Goal: Check status: Check status

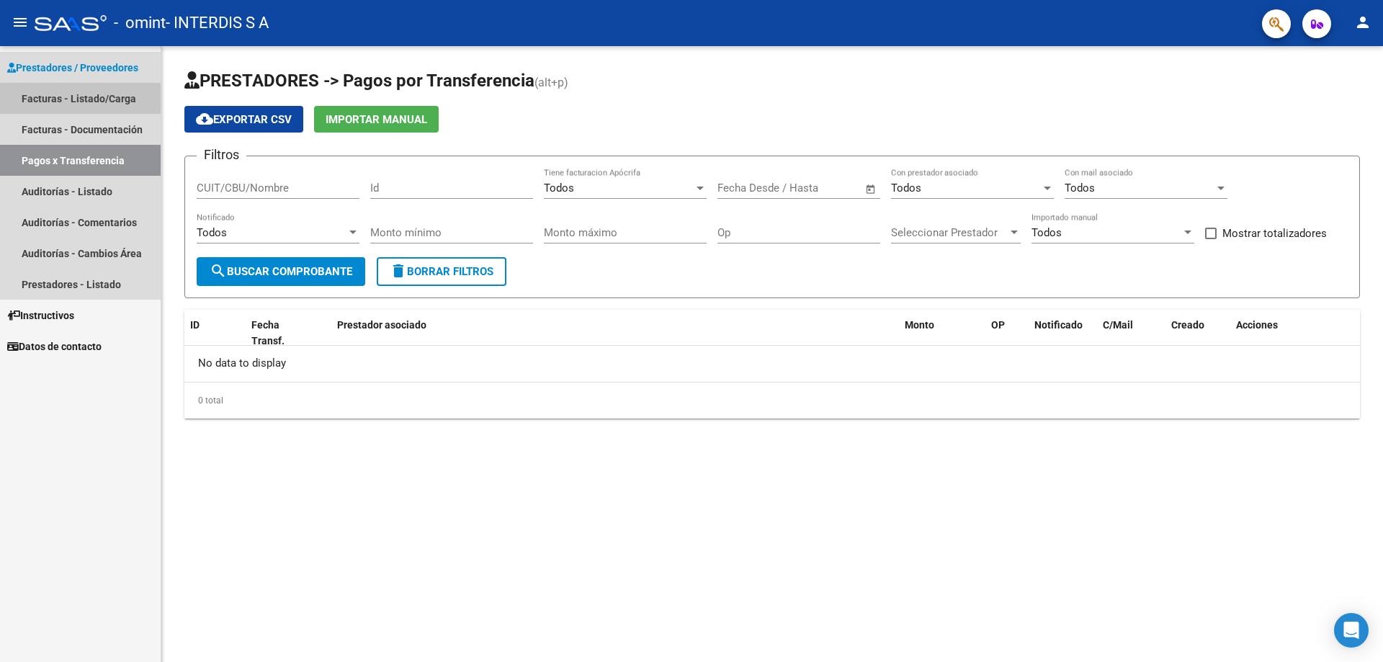
click at [115, 101] on link "Facturas - Listado/Carga" at bounding box center [80, 98] width 161 height 31
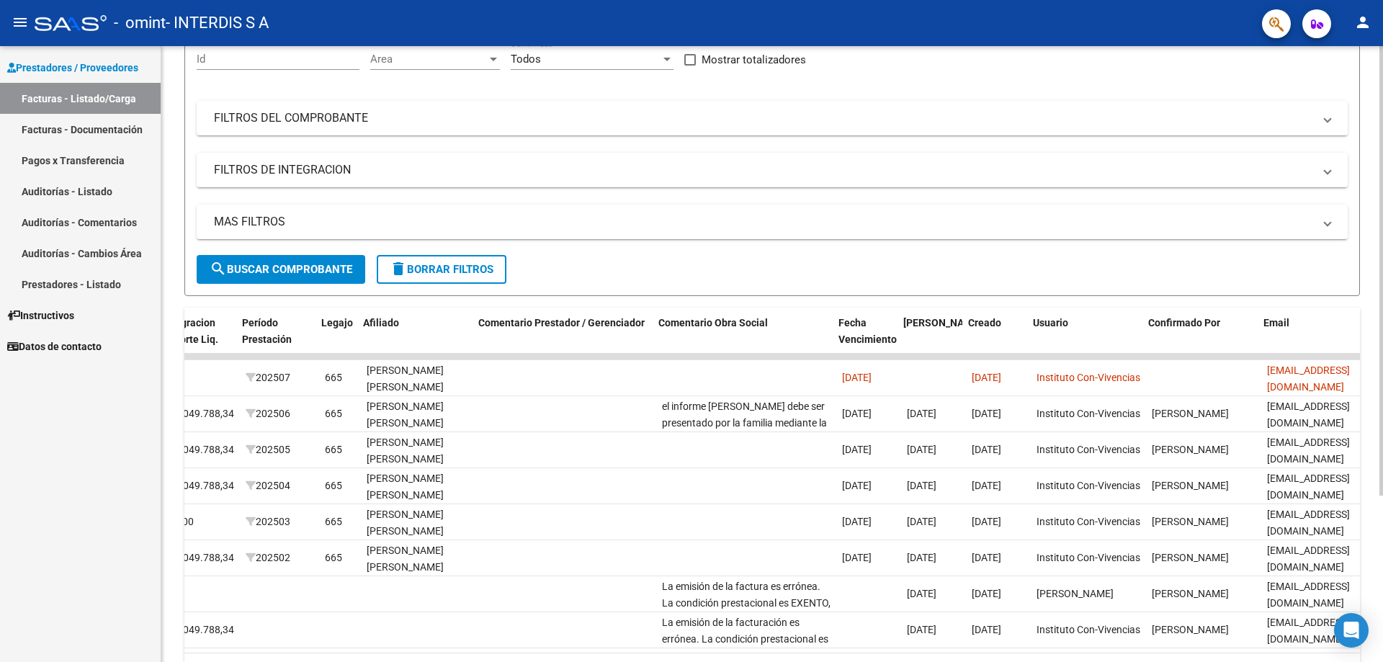
scroll to position [0, 1862]
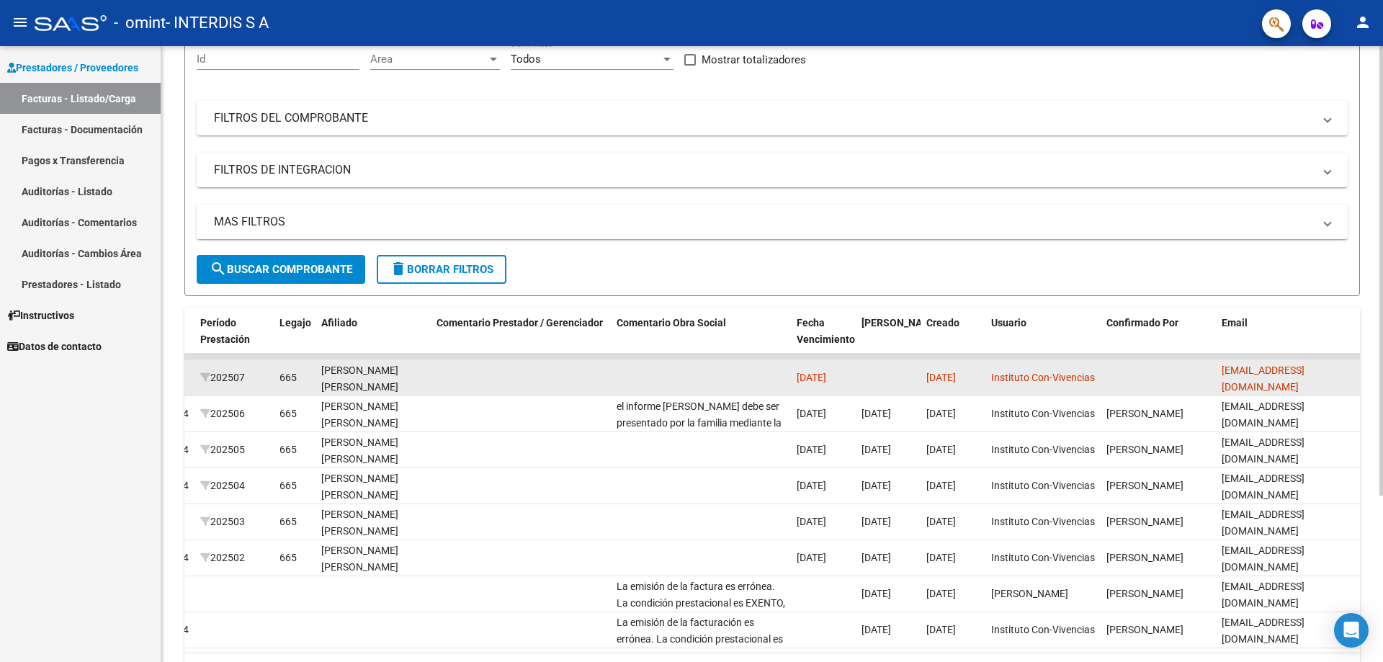
click at [680, 364] on datatable-body-cell at bounding box center [701, 377] width 180 height 35
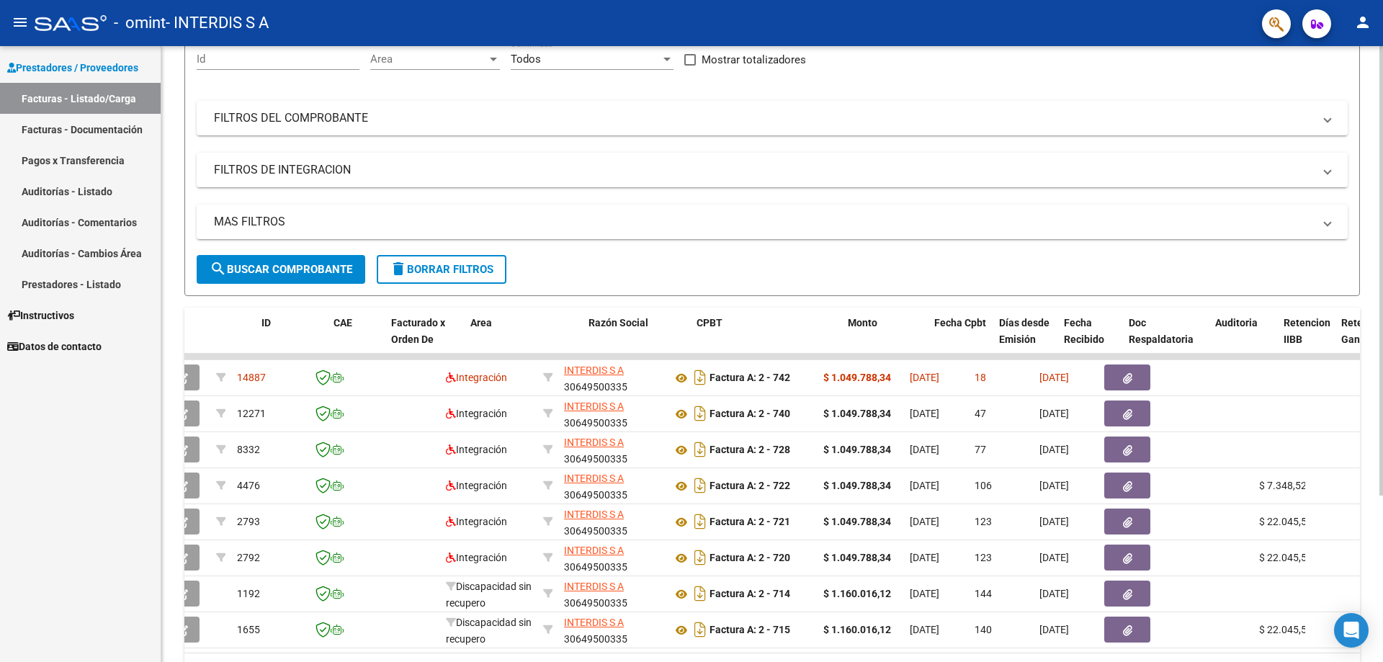
scroll to position [0, 0]
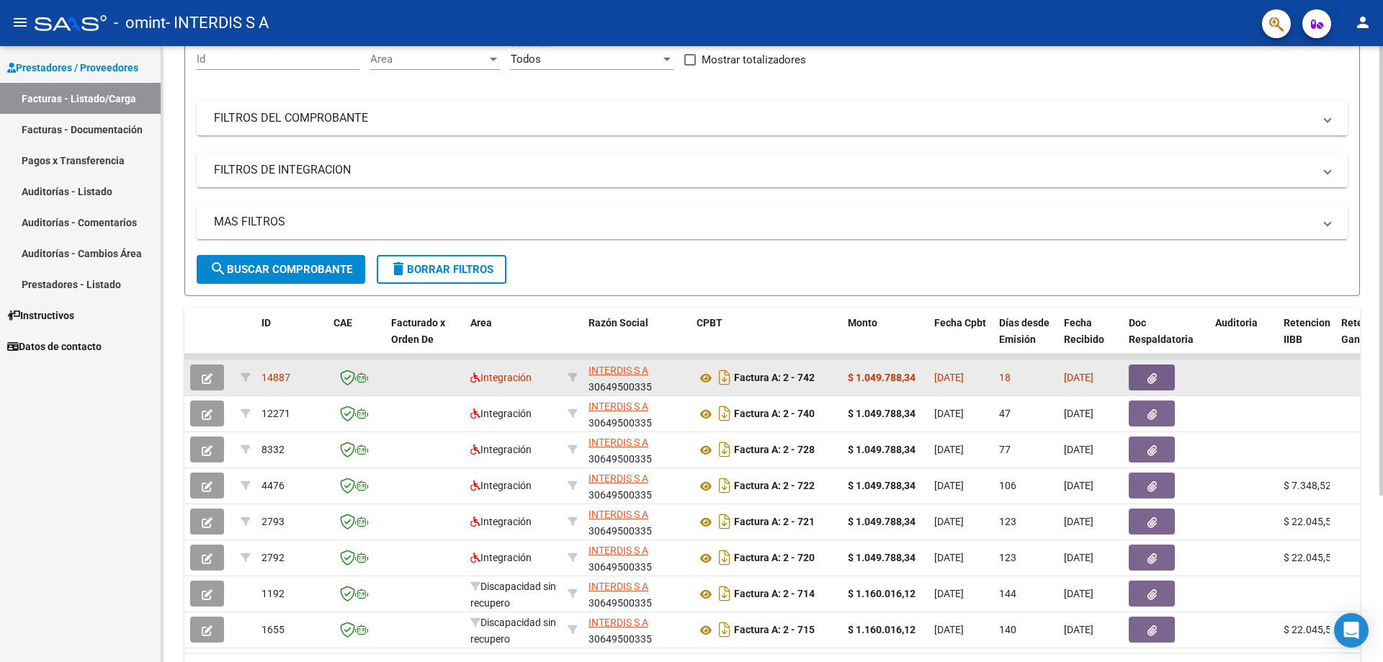
click at [282, 367] on datatable-body-cell "14887" at bounding box center [292, 377] width 72 height 35
click at [285, 382] on span "14887" at bounding box center [276, 378] width 29 height 12
click at [214, 375] on button "button" at bounding box center [207, 378] width 34 height 26
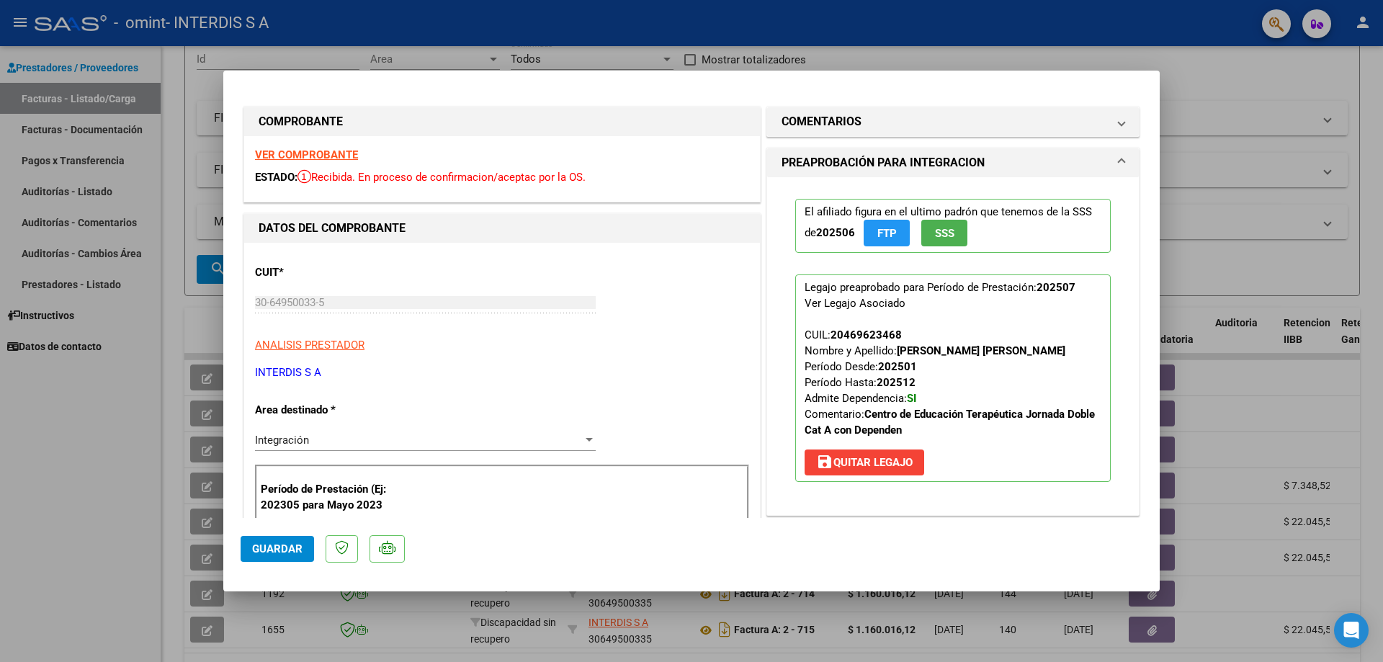
click at [1212, 74] on div at bounding box center [691, 331] width 1383 height 662
type input "$ 0,00"
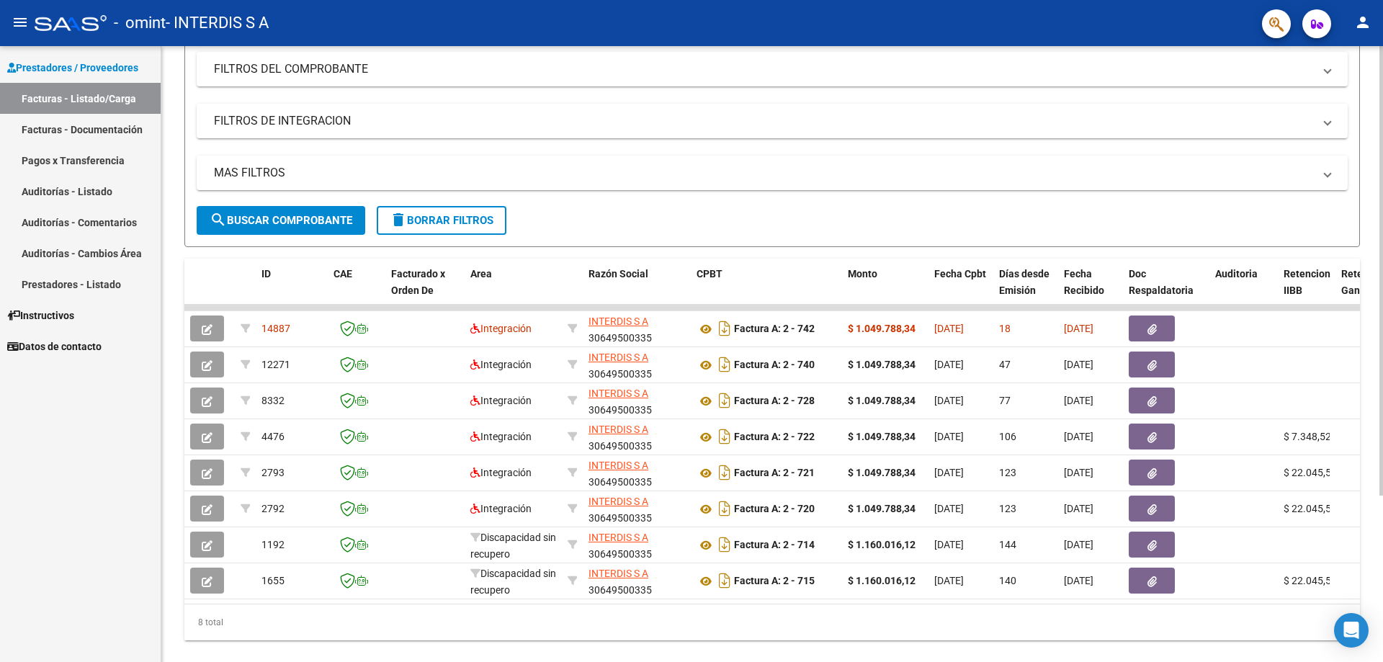
scroll to position [216, 0]
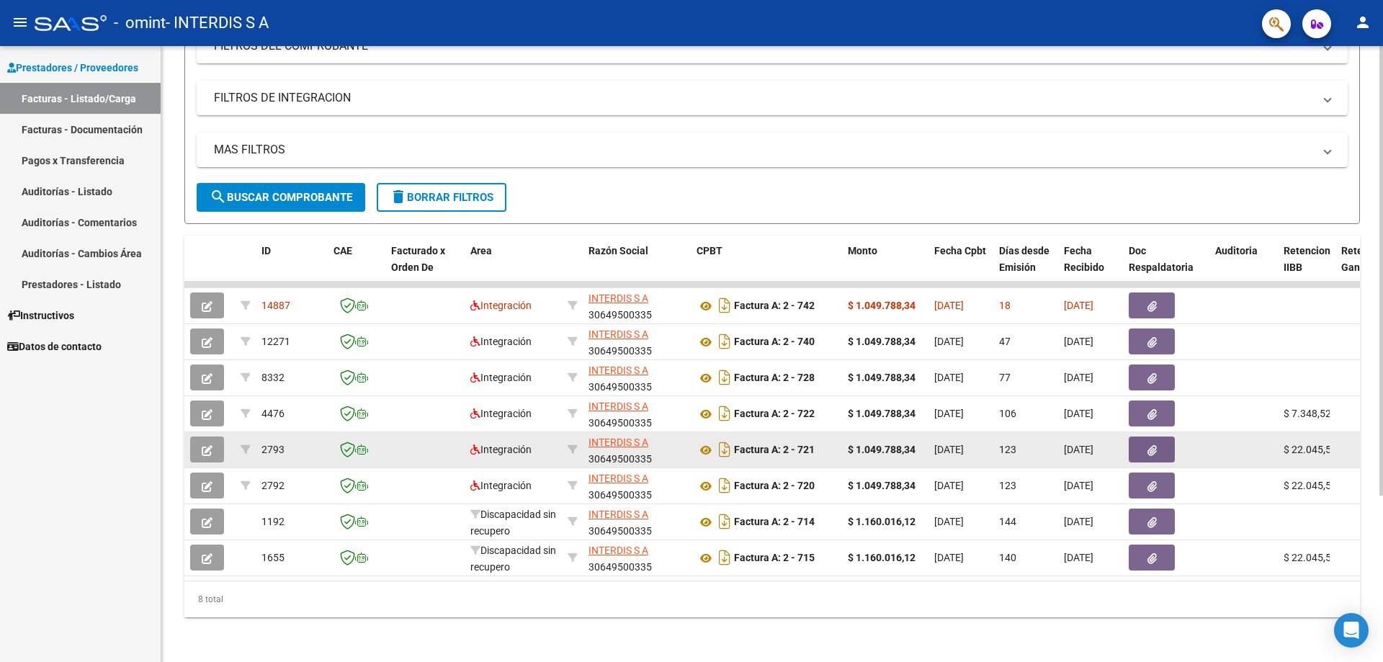
drag, startPoint x: 1085, startPoint y: 417, endPoint x: 912, endPoint y: 442, distance: 174.8
click at [913, 442] on datatable-scroller "14887 Integración INTERDIS S A 30649500335 Factura A: 2 - 742 $ 1.049.788,34 [D…" at bounding box center [772, 429] width 1176 height 295
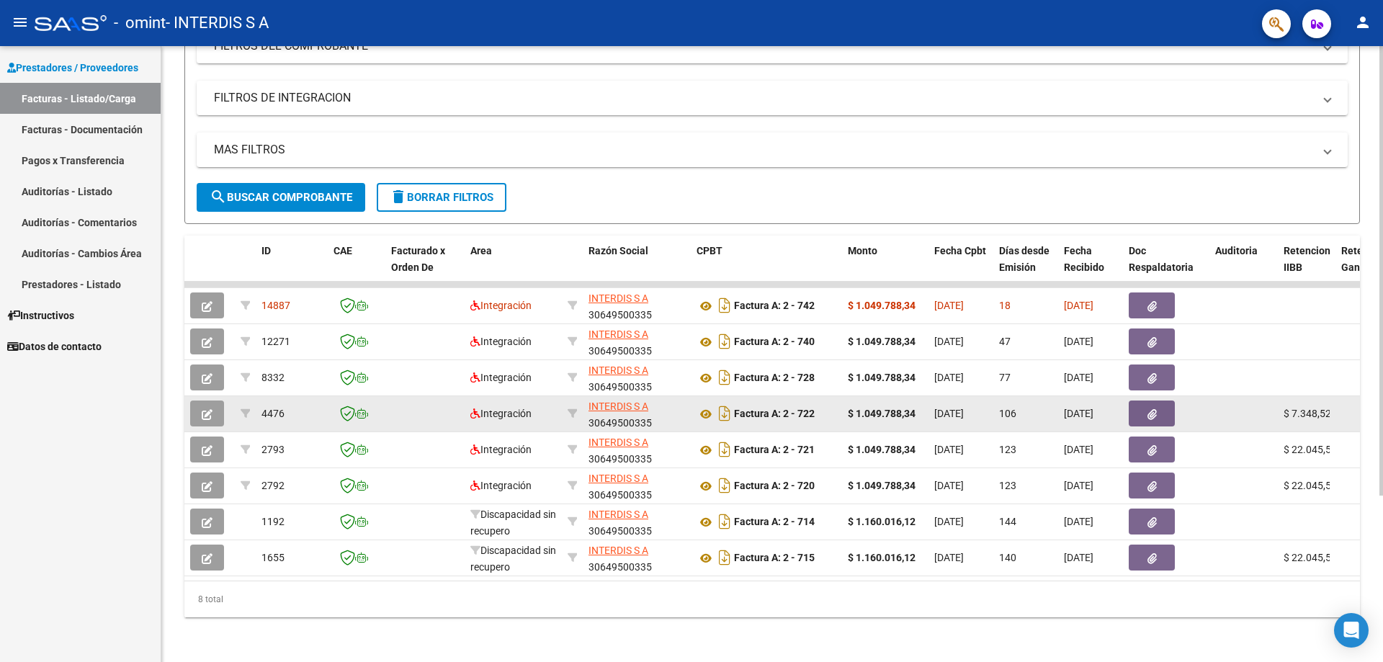
click at [910, 418] on strong "$ 1.049.788,34" at bounding box center [882, 414] width 68 height 12
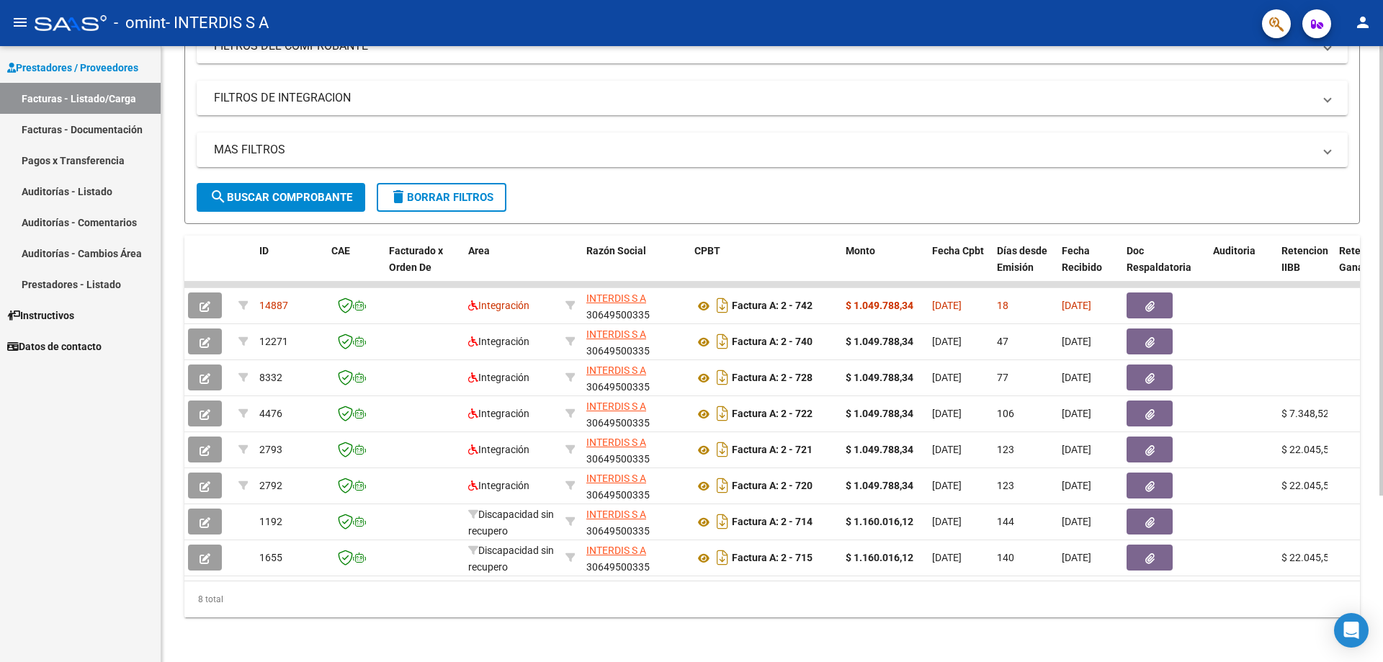
scroll to position [0, 0]
